Goal: Answer question/provide support: Answer question/provide support

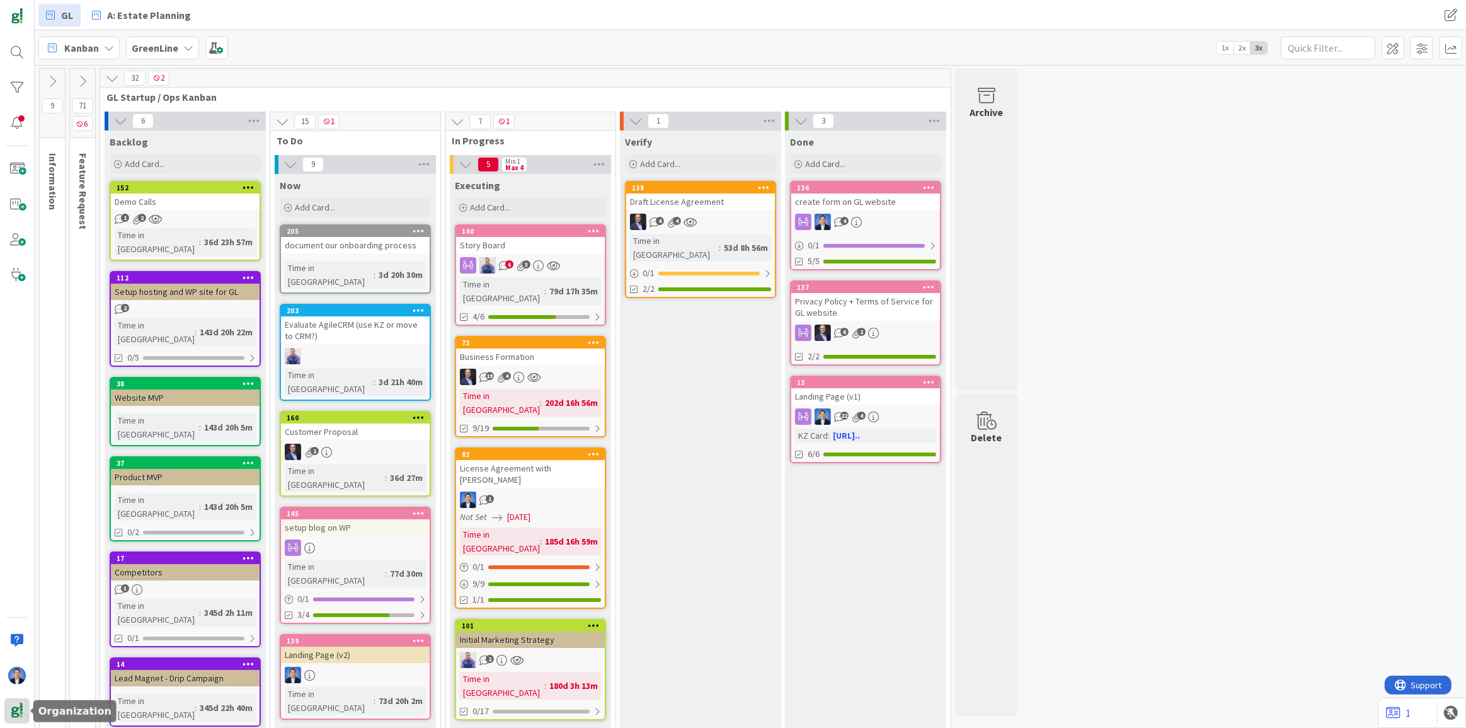
click at [15, 713] on img at bounding box center [17, 711] width 18 height 18
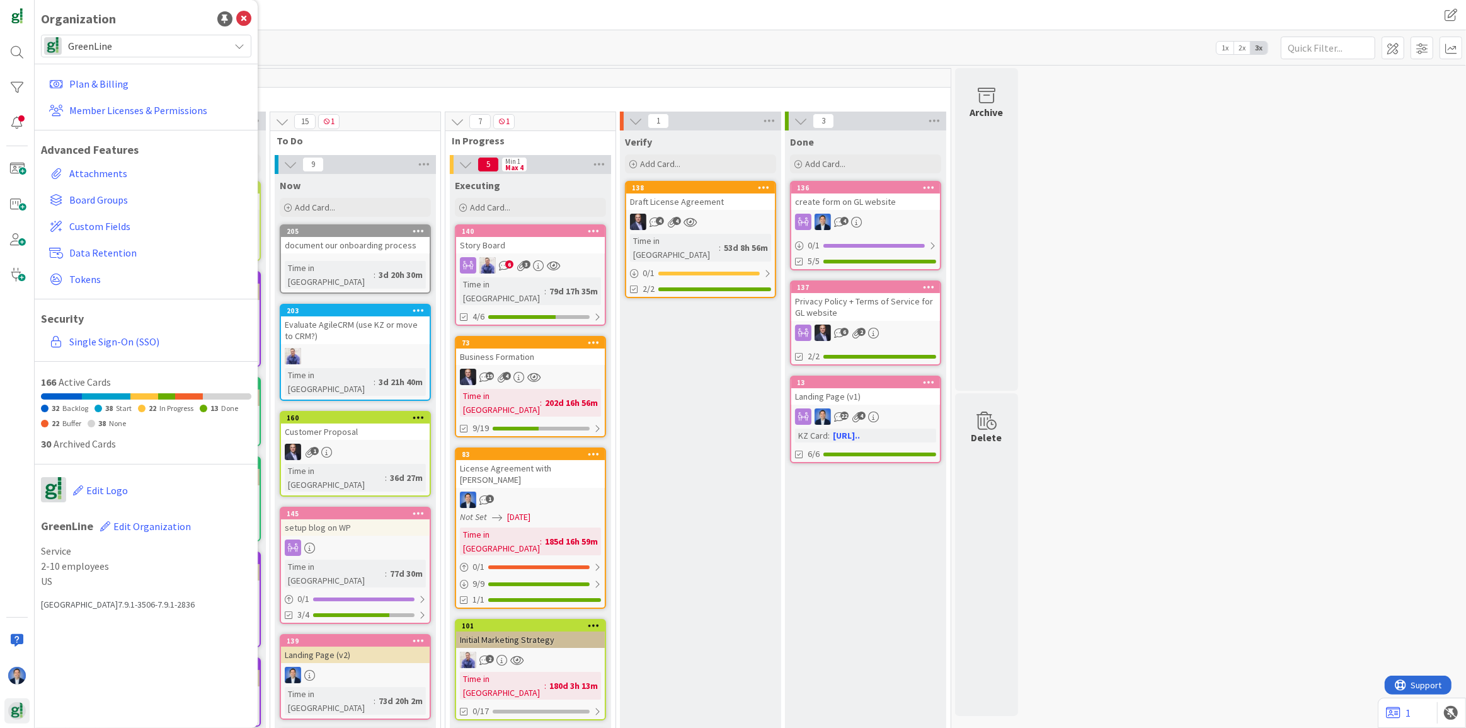
click at [102, 52] on span "GreenLine" at bounding box center [145, 46] width 155 height 18
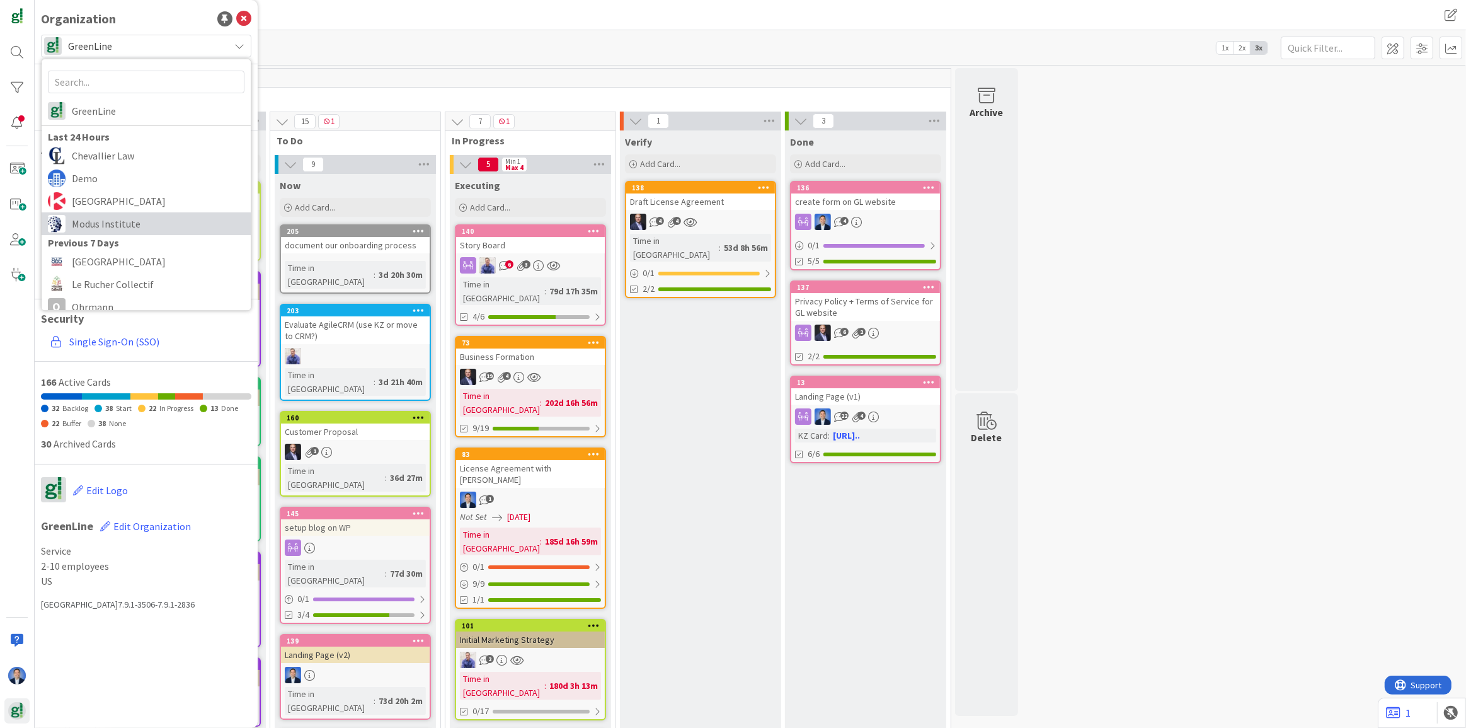
click at [139, 227] on span "Modus Institute" at bounding box center [158, 223] width 173 height 19
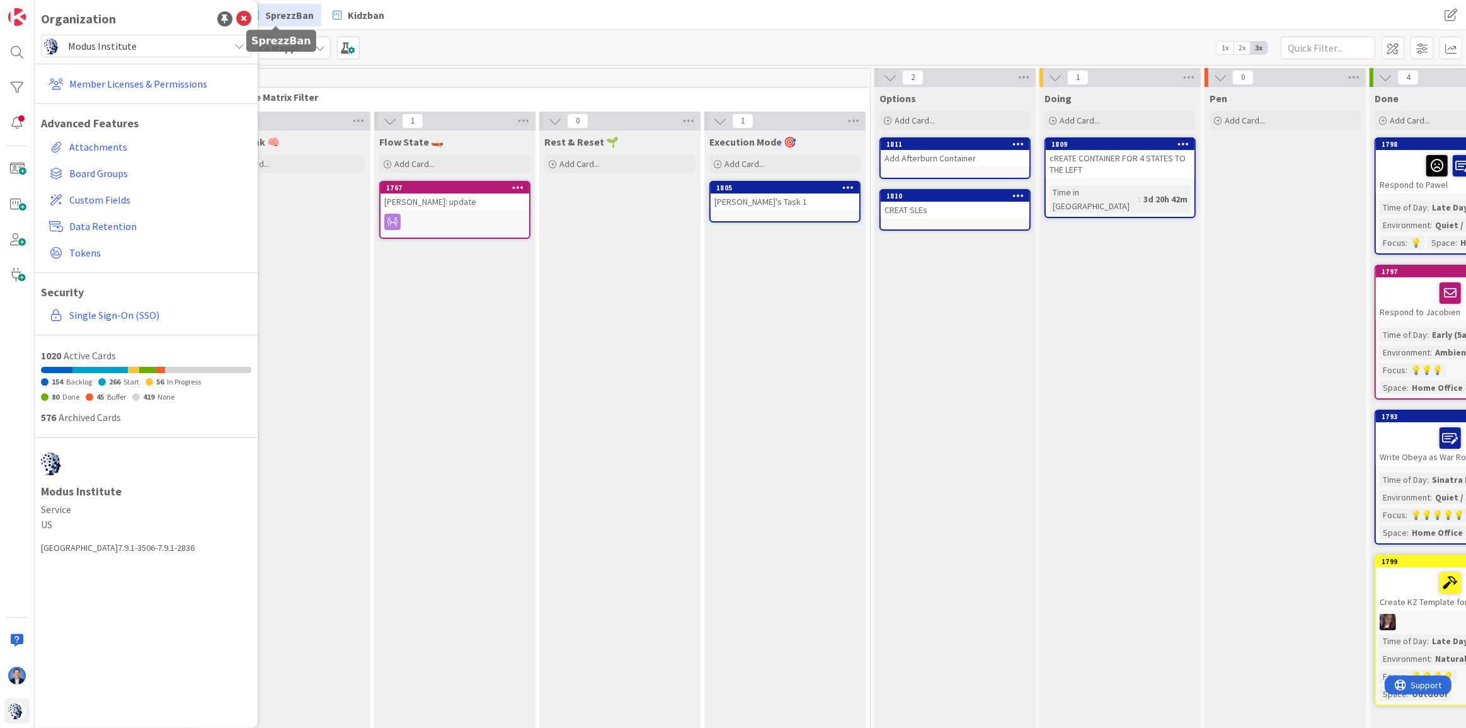
click at [287, 18] on span "SprezzBan" at bounding box center [289, 15] width 49 height 15
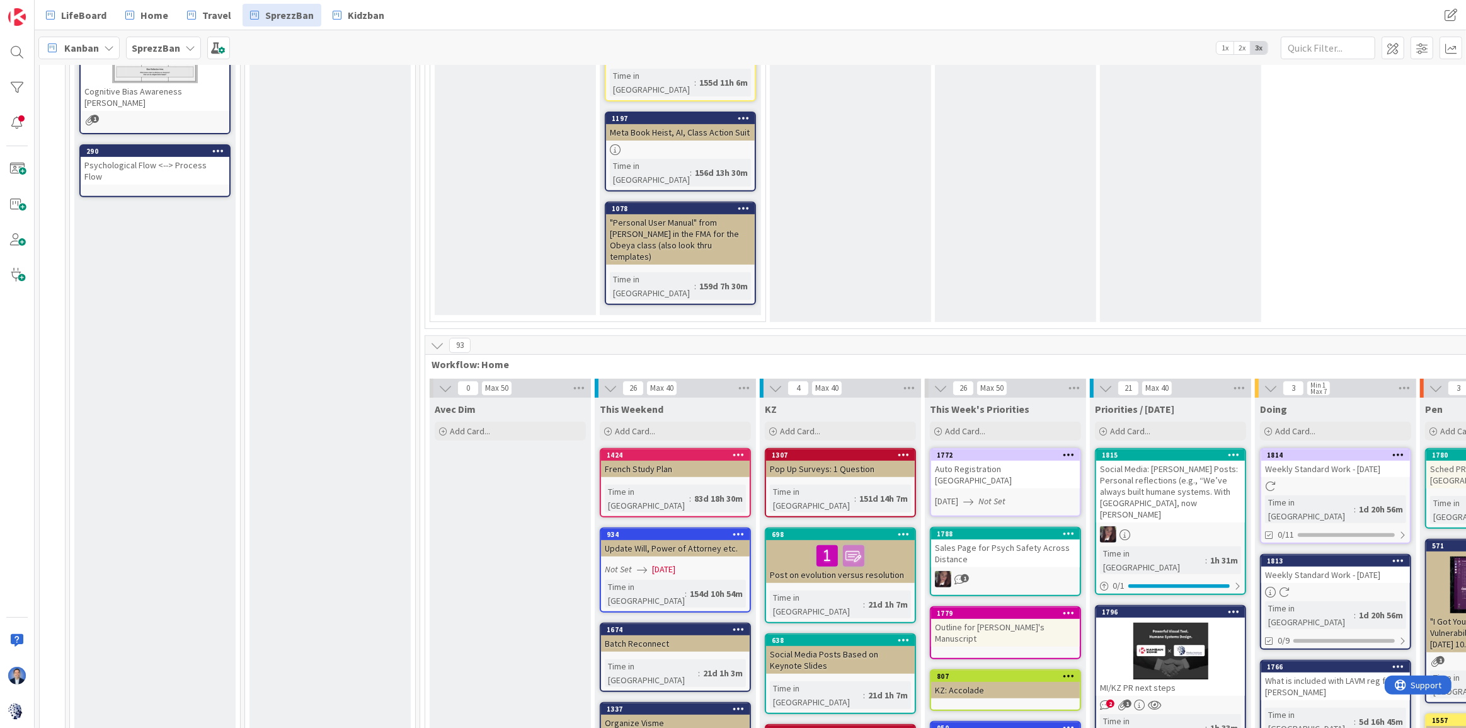
scroll to position [744, 0]
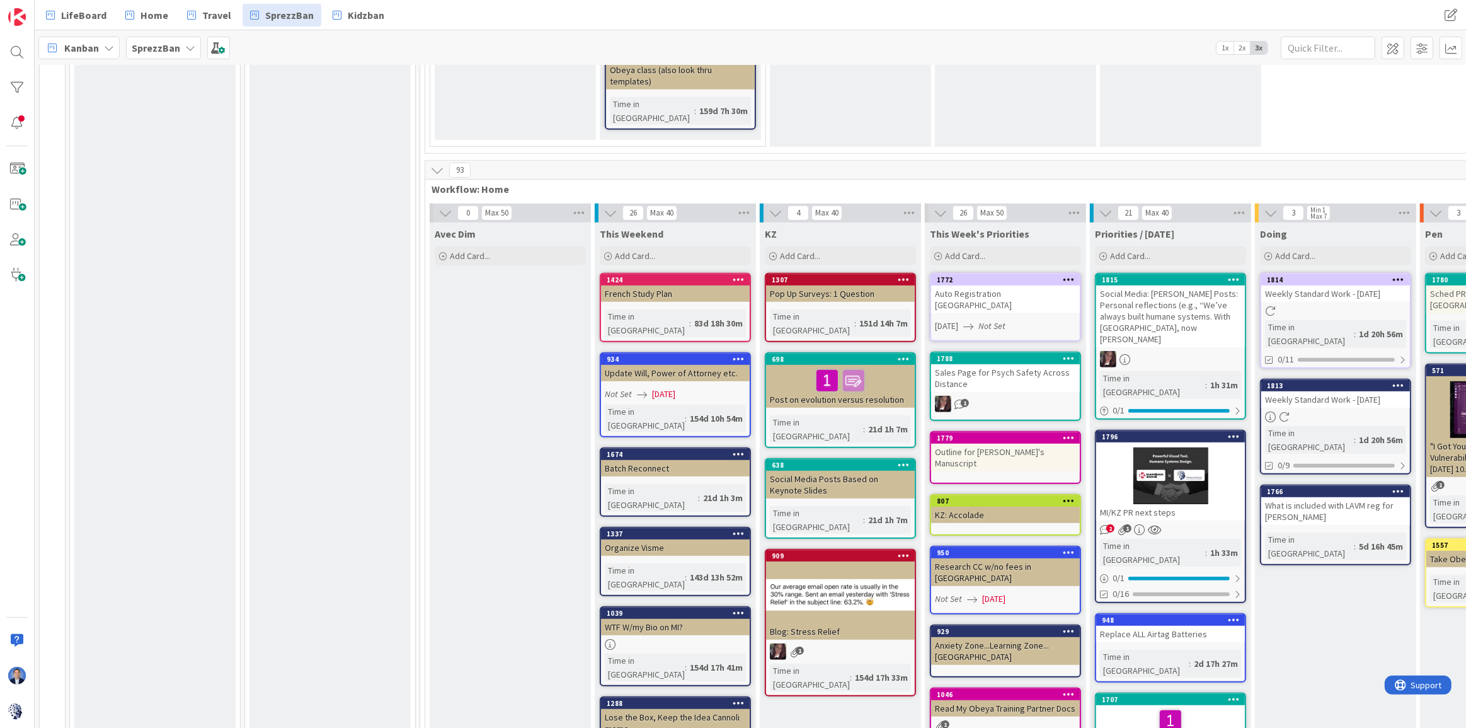
click at [1230, 447] on div at bounding box center [1170, 475] width 149 height 57
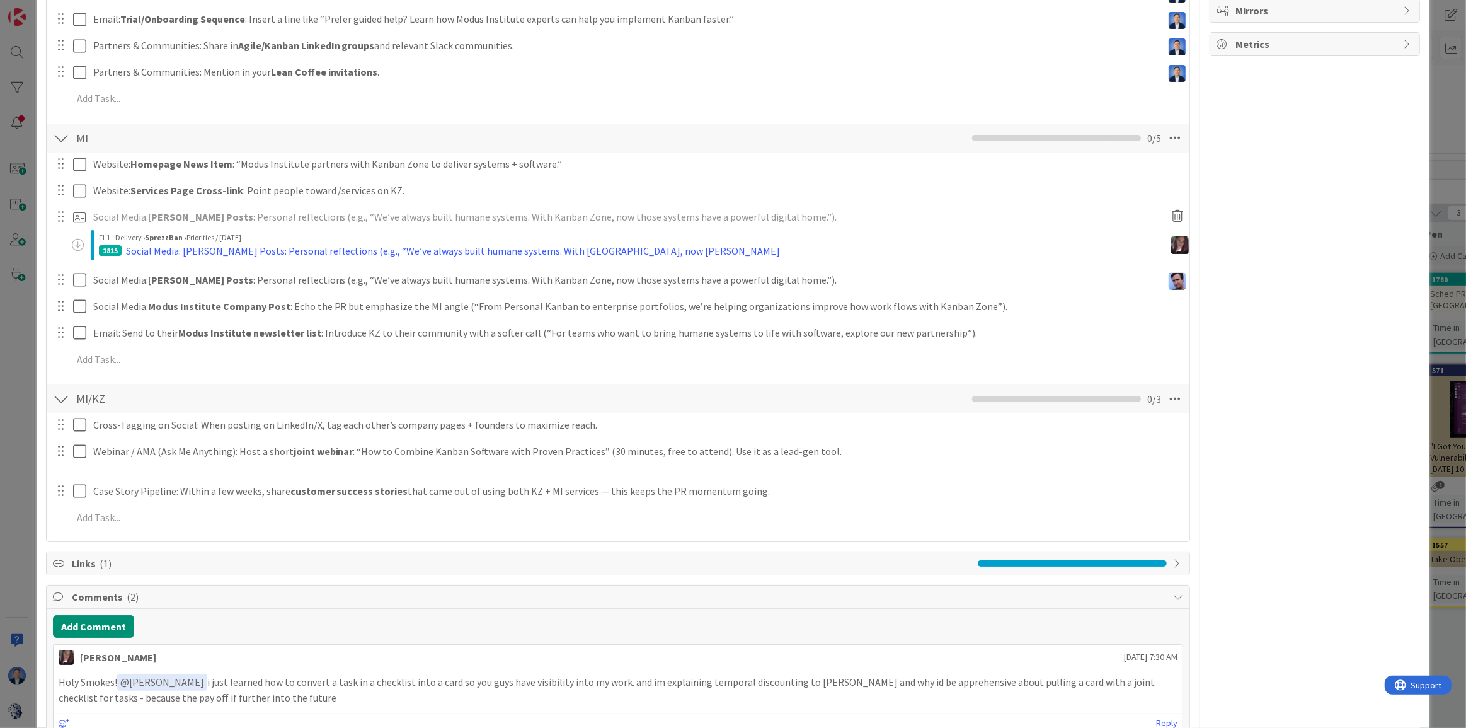
scroll to position [566, 0]
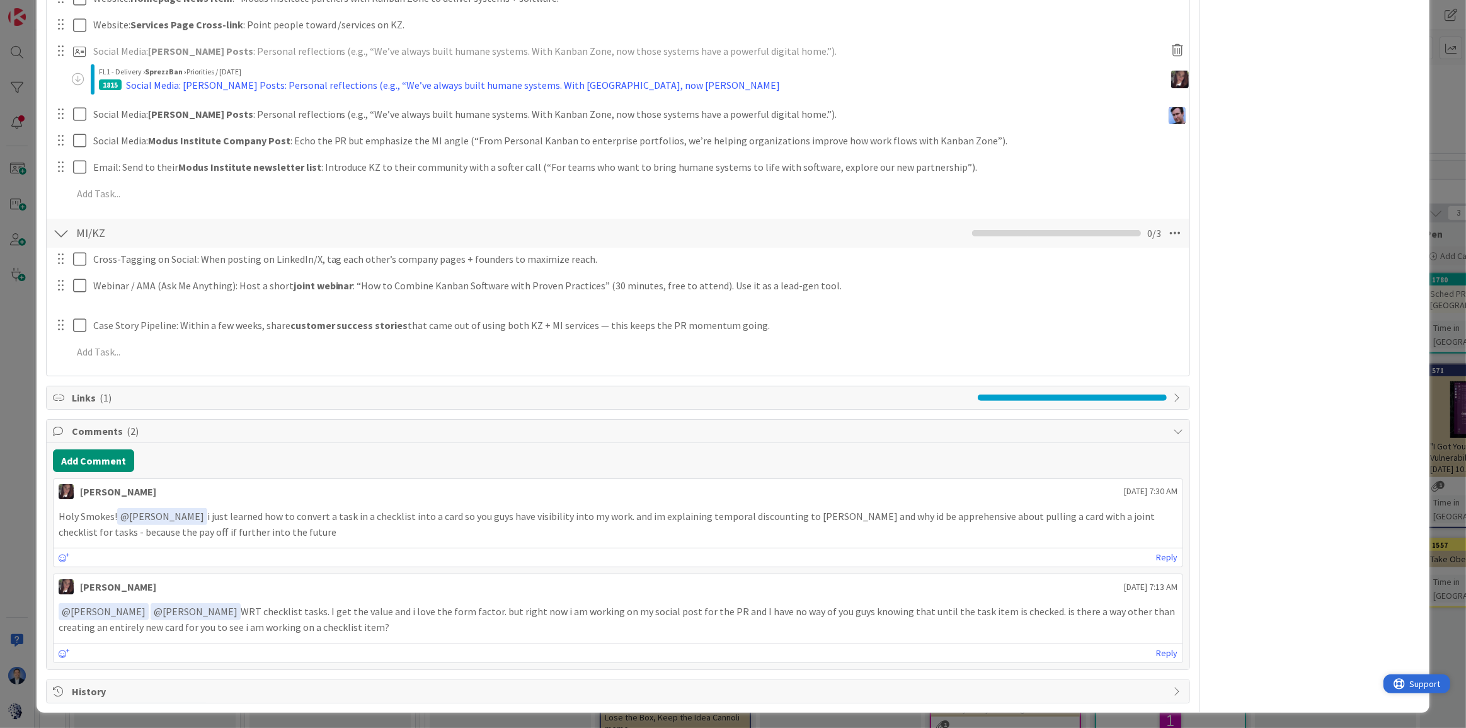
click at [1418, 685] on span "Support" at bounding box center [1424, 682] width 31 height 15
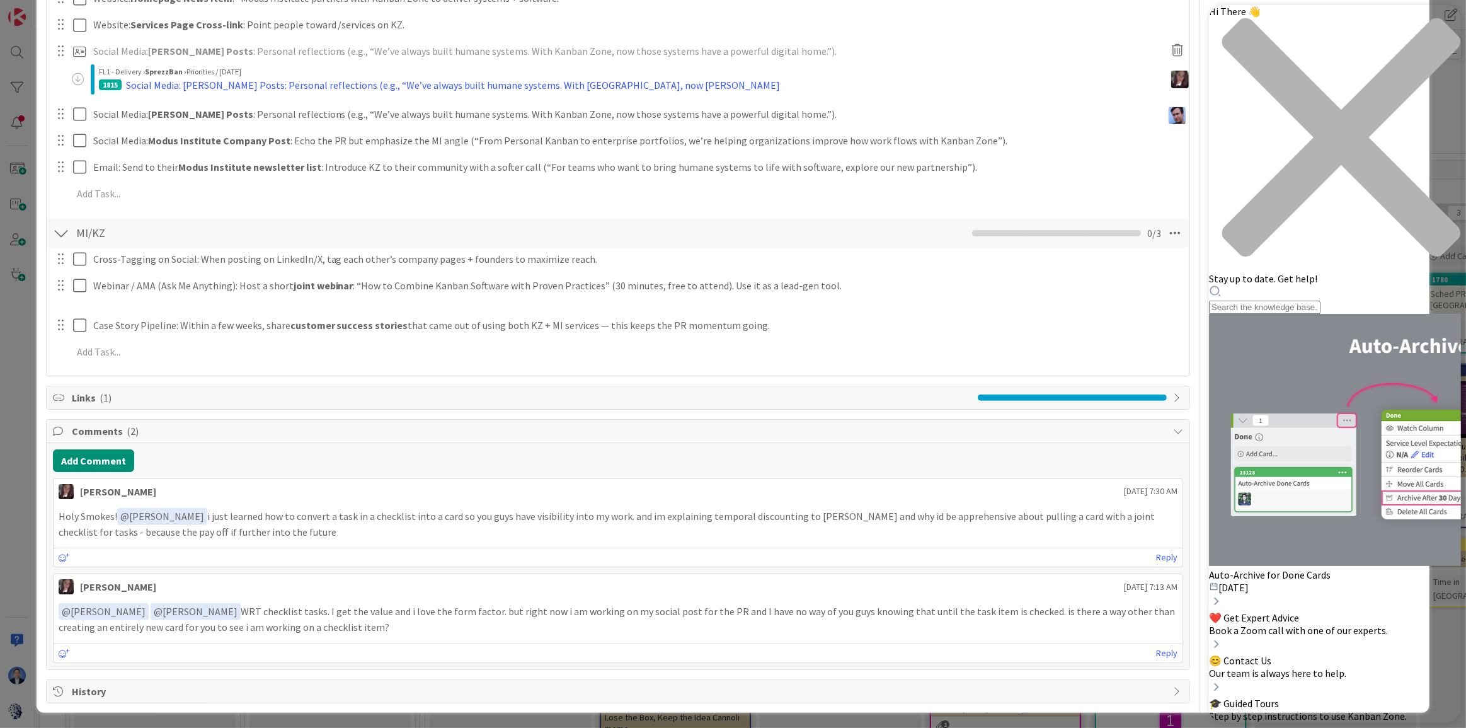
scroll to position [0, 0]
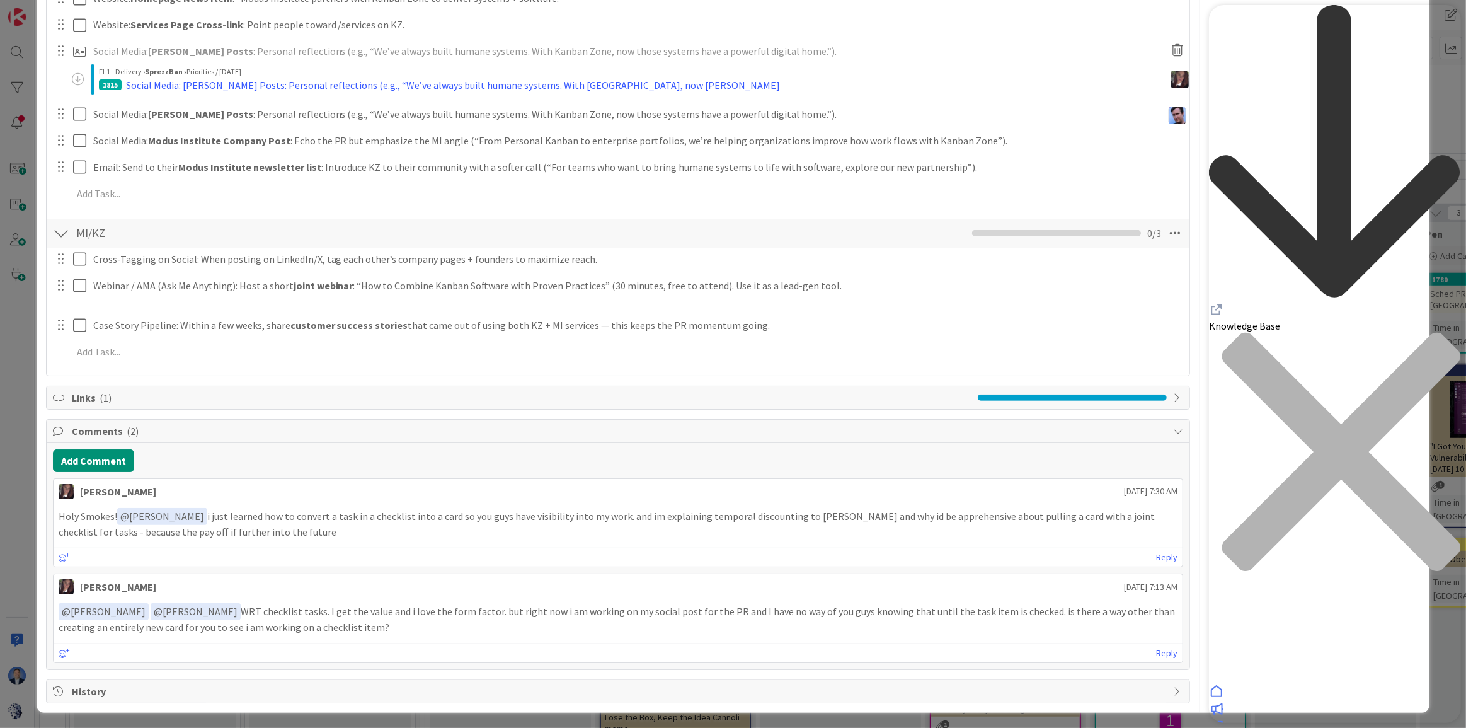
click at [1224, 302] on icon "Resource Center Header" at bounding box center [1215, 309] width 15 height 15
click at [93, 449] on button "Add Comment" at bounding box center [93, 460] width 81 height 23
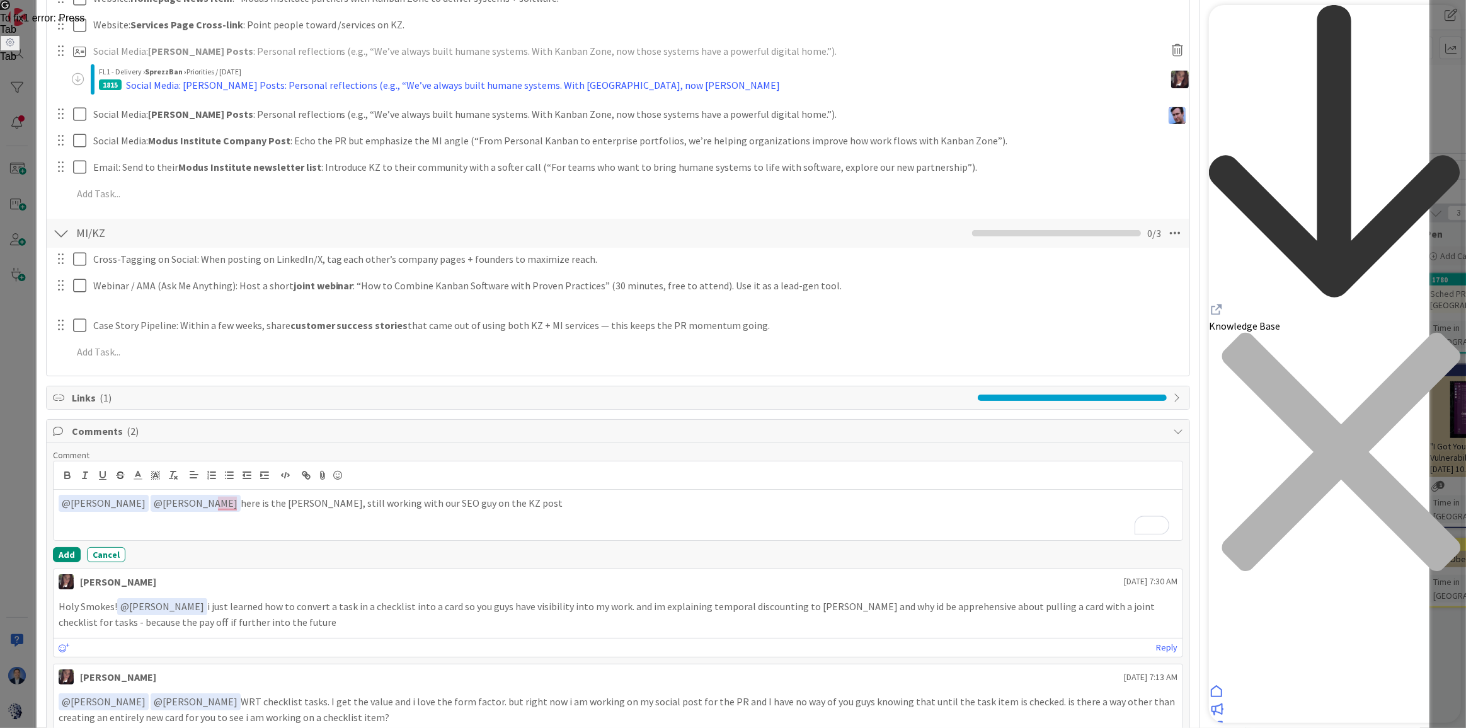
click at [311, 504] on p "﻿ @ [PERSON_NAME] ﻿ ﻿ @ [PERSON_NAME] ﻿ here is the [PERSON_NAME], still workin…" at bounding box center [618, 503] width 1119 height 17
click at [982, 501] on p "﻿ @ [PERSON_NAME] ﻿ ﻿ @ [PERSON_NAME] ﻿ here is the Dimitri post - [URL][DOMAIN…" at bounding box center [618, 503] width 1119 height 17
